Goal: Task Accomplishment & Management: Use online tool/utility

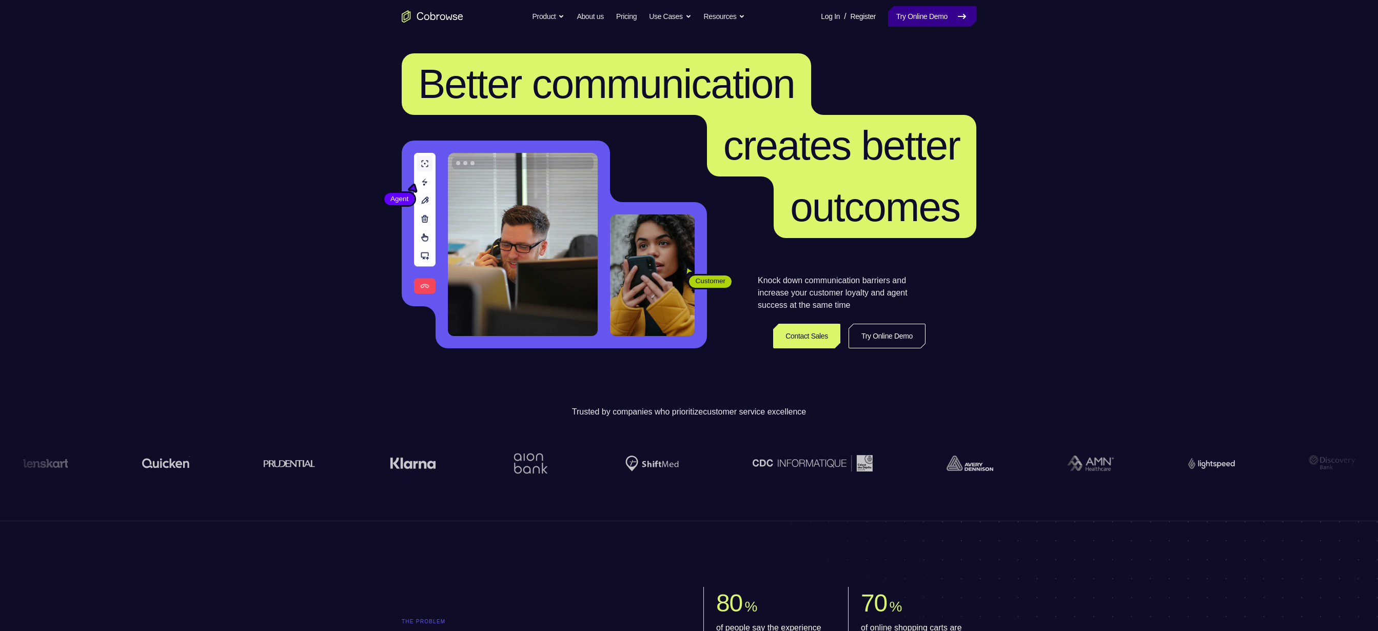
click at [909, 17] on link "Try Online Demo" at bounding box center [932, 16] width 88 height 21
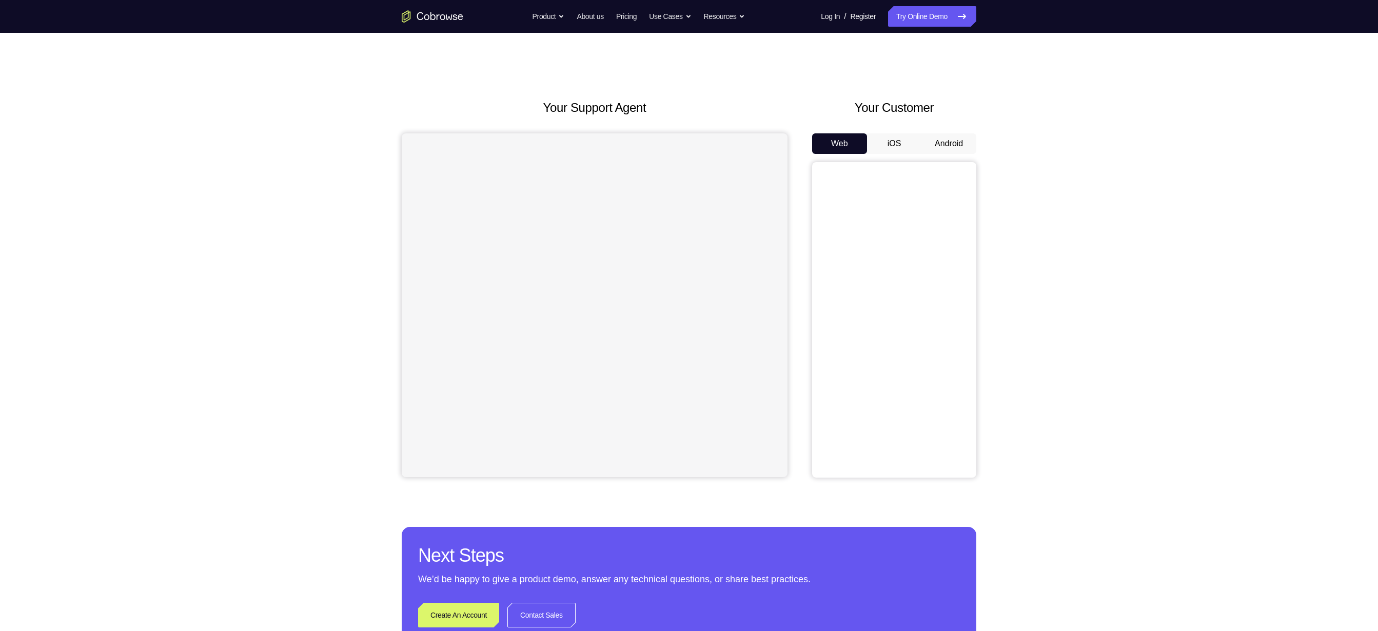
click at [949, 152] on button "Android" at bounding box center [948, 143] width 55 height 21
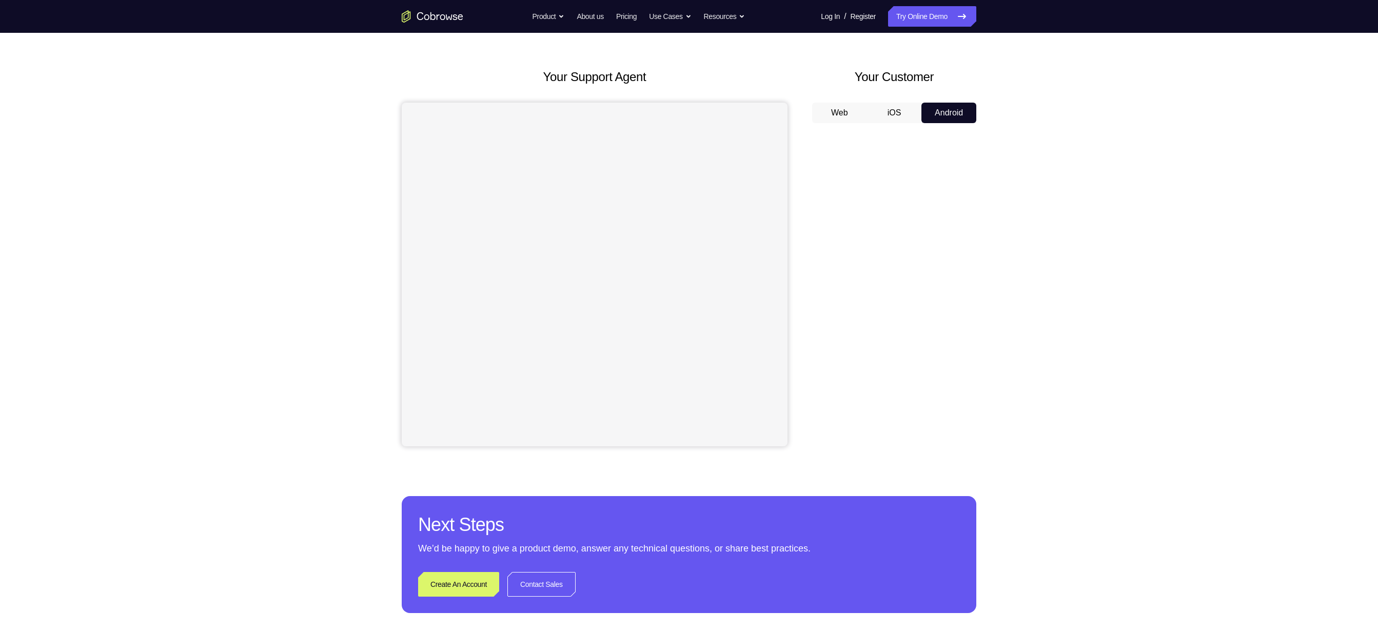
scroll to position [32, 0]
